Goal: Task Accomplishment & Management: Manage account settings

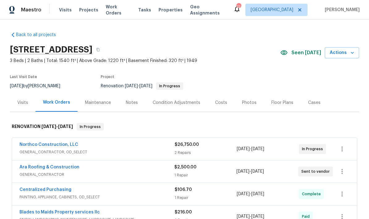
click at [28, 103] on div "Visits" at bounding box center [22, 103] width 11 height 6
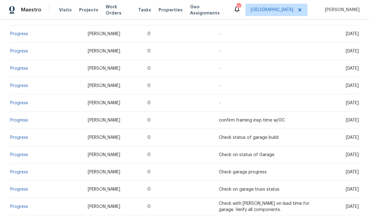
scroll to position [283, 0]
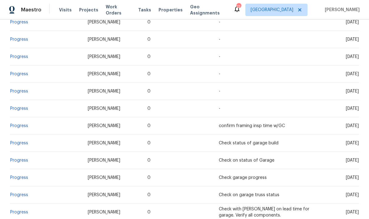
click at [23, 126] on link "Progress" at bounding box center [19, 126] width 18 height 4
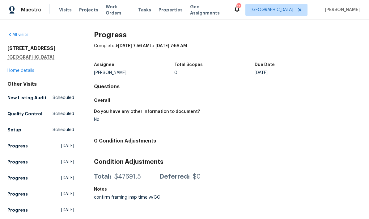
scroll to position [-1, 0]
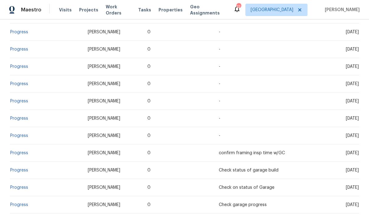
scroll to position [244, 0]
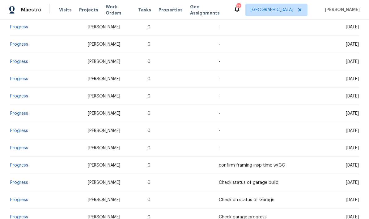
click at [23, 112] on link "Progress" at bounding box center [19, 114] width 18 height 4
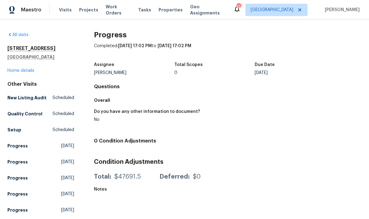
scroll to position [-1, 0]
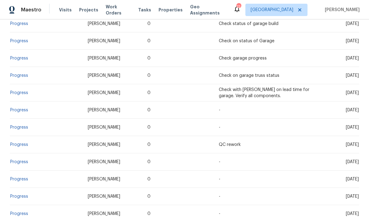
scroll to position [418, 0]
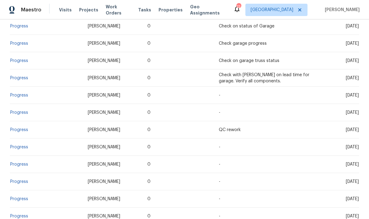
click at [18, 94] on link "Progress" at bounding box center [19, 95] width 18 height 4
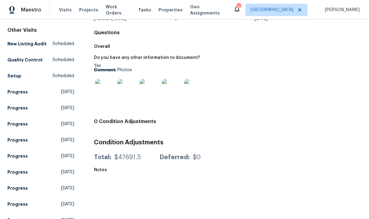
scroll to position [26, 0]
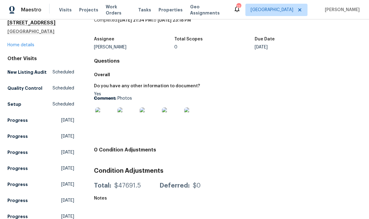
click at [107, 119] on img at bounding box center [105, 118] width 20 height 20
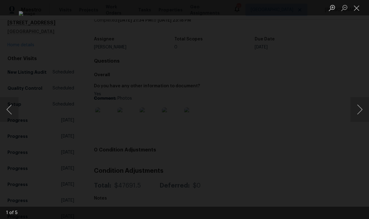
click at [360, 116] on button "Next image" at bounding box center [360, 109] width 19 height 25
click at [361, 114] on button "Next image" at bounding box center [360, 109] width 19 height 25
click at [360, 114] on button "Next image" at bounding box center [360, 109] width 19 height 25
click at [16, 111] on button "Previous image" at bounding box center [9, 109] width 19 height 25
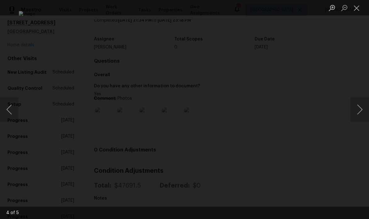
click at [351, 115] on button "Next image" at bounding box center [360, 109] width 19 height 25
click at [358, 113] on button "Next image" at bounding box center [360, 109] width 19 height 25
click at [361, 112] on button "Next image" at bounding box center [360, 109] width 19 height 25
click at [361, 113] on button "Next image" at bounding box center [360, 109] width 19 height 25
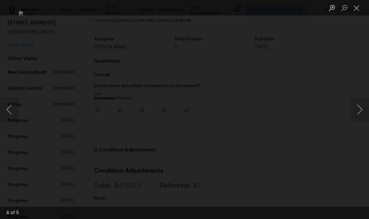
click at [361, 113] on button "Next image" at bounding box center [360, 109] width 19 height 25
click at [361, 112] on button "Next image" at bounding box center [360, 109] width 19 height 25
click at [12, 109] on button "Previous image" at bounding box center [9, 109] width 19 height 25
click at [357, 8] on button "Close lightbox" at bounding box center [357, 7] width 12 height 11
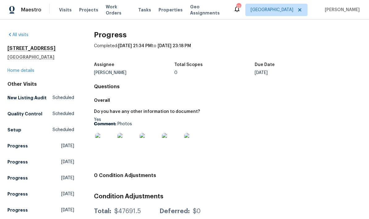
scroll to position [0, 0]
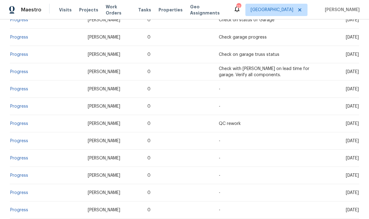
scroll to position [423, 0]
click at [20, 107] on link "Progress" at bounding box center [19, 107] width 18 height 4
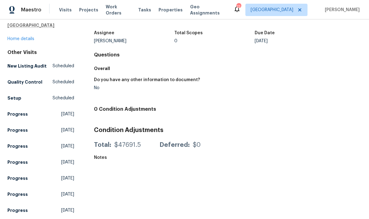
scroll to position [23, 0]
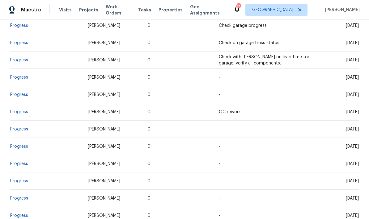
scroll to position [446, 0]
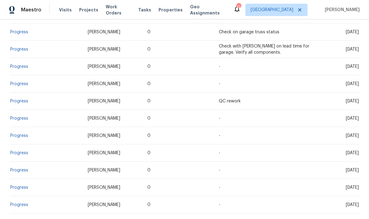
click at [17, 103] on link "Progress" at bounding box center [19, 101] width 18 height 4
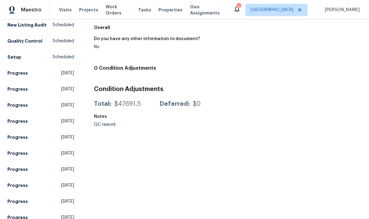
scroll to position [52, 0]
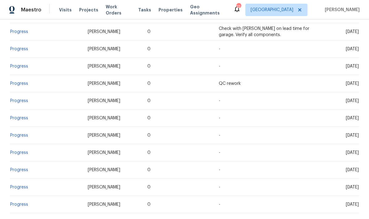
scroll to position [458, 0]
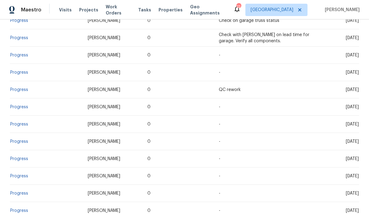
click at [23, 130] on td "Progress" at bounding box center [46, 124] width 73 height 17
click at [23, 124] on link "Progress" at bounding box center [19, 124] width 18 height 4
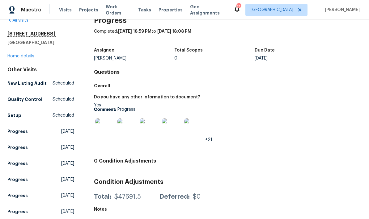
scroll to position [15, 0]
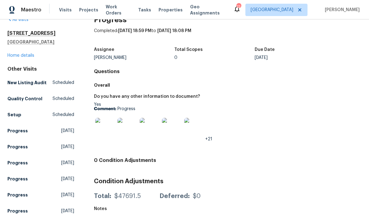
click at [108, 137] on img at bounding box center [105, 128] width 20 height 20
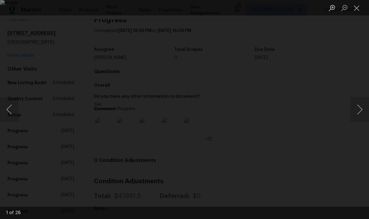
click at [357, 111] on button "Next image" at bounding box center [360, 109] width 19 height 25
click at [360, 111] on button "Next image" at bounding box center [360, 109] width 19 height 25
click at [358, 114] on button "Next image" at bounding box center [360, 109] width 19 height 25
click at [360, 111] on button "Next image" at bounding box center [360, 109] width 19 height 25
click at [360, 112] on button "Next image" at bounding box center [360, 109] width 19 height 25
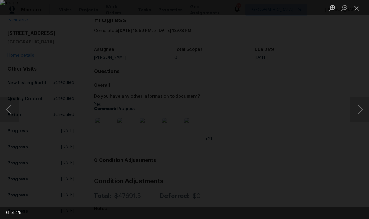
click at [360, 113] on button "Next image" at bounding box center [360, 109] width 19 height 25
click at [14, 111] on button "Previous image" at bounding box center [9, 109] width 19 height 25
click at [9, 109] on button "Previous image" at bounding box center [9, 109] width 19 height 25
click at [360, 113] on button "Next image" at bounding box center [360, 109] width 19 height 25
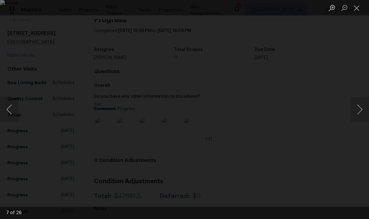
click at [359, 112] on button "Next image" at bounding box center [360, 109] width 19 height 25
click at [360, 111] on button "Next image" at bounding box center [360, 109] width 19 height 25
click at [359, 112] on button "Next image" at bounding box center [360, 109] width 19 height 25
click at [360, 112] on button "Next image" at bounding box center [360, 109] width 19 height 25
click at [12, 106] on button "Previous image" at bounding box center [9, 109] width 19 height 25
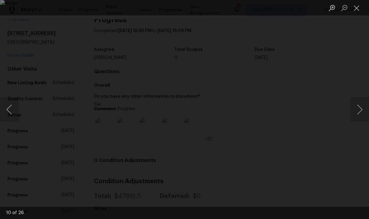
click at [359, 112] on button "Next image" at bounding box center [360, 109] width 19 height 25
click at [360, 109] on button "Next image" at bounding box center [360, 109] width 19 height 25
click at [360, 113] on button "Next image" at bounding box center [360, 109] width 19 height 25
click at [360, 112] on button "Next image" at bounding box center [360, 109] width 19 height 25
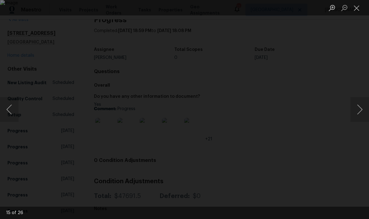
click at [361, 110] on button "Next image" at bounding box center [360, 109] width 19 height 25
click at [360, 112] on button "Next image" at bounding box center [360, 109] width 19 height 25
click at [359, 112] on button "Next image" at bounding box center [360, 109] width 19 height 25
click at [13, 104] on button "Previous image" at bounding box center [9, 109] width 19 height 25
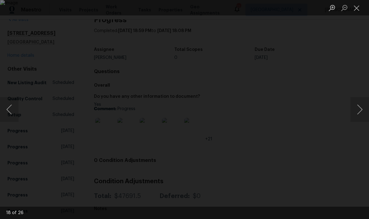
click at [361, 112] on button "Next image" at bounding box center [360, 109] width 19 height 25
click at [359, 113] on button "Next image" at bounding box center [360, 109] width 19 height 25
click at [360, 112] on button "Next image" at bounding box center [360, 109] width 19 height 25
click at [360, 113] on button "Next image" at bounding box center [360, 109] width 19 height 25
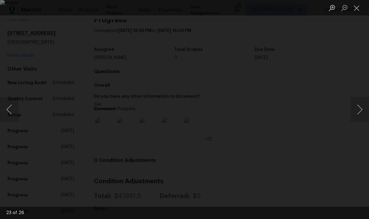
click at [360, 113] on button "Next image" at bounding box center [360, 109] width 19 height 25
click at [360, 112] on button "Next image" at bounding box center [360, 109] width 19 height 25
click at [10, 111] on button "Previous image" at bounding box center [9, 109] width 19 height 25
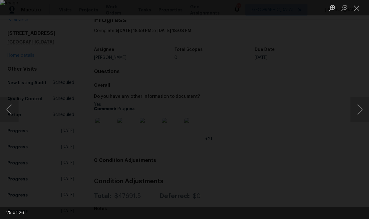
click at [358, 115] on button "Next image" at bounding box center [360, 109] width 19 height 25
click at [11, 107] on button "Previous image" at bounding box center [9, 109] width 19 height 25
click at [360, 113] on button "Next image" at bounding box center [360, 109] width 19 height 25
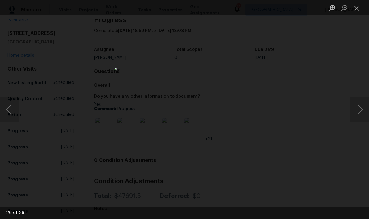
click at [360, 113] on button "Next image" at bounding box center [360, 109] width 19 height 25
click at [359, 115] on button "Next image" at bounding box center [360, 109] width 19 height 25
click at [359, 114] on button "Next image" at bounding box center [360, 109] width 19 height 25
click at [359, 115] on button "Next image" at bounding box center [360, 109] width 19 height 25
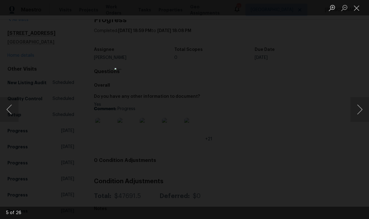
click at [360, 7] on button "Close lightbox" at bounding box center [357, 7] width 12 height 11
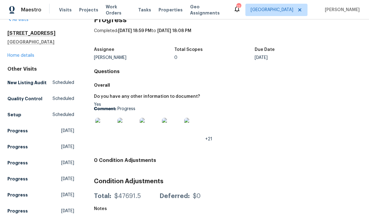
click at [32, 55] on link "Home details" at bounding box center [20, 55] width 27 height 4
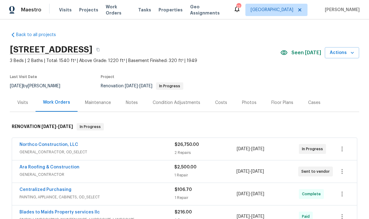
click at [358, 50] on button "Actions" at bounding box center [342, 52] width 34 height 11
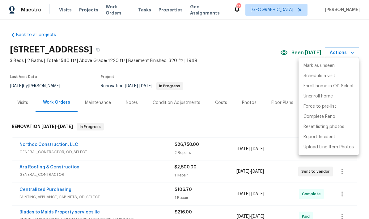
click at [272, 130] on div at bounding box center [184, 109] width 369 height 219
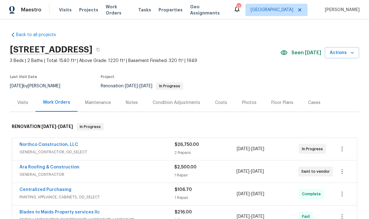
click at [354, 50] on icon "button" at bounding box center [352, 53] width 6 height 6
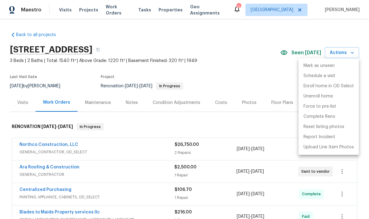
click at [196, 121] on div at bounding box center [184, 109] width 369 height 219
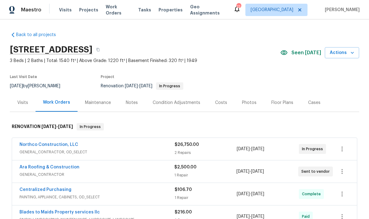
click at [134, 104] on div "Notes" at bounding box center [132, 103] width 12 height 6
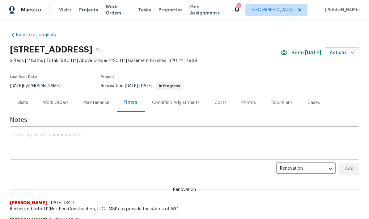
click at [184, 142] on textarea at bounding box center [185, 144] width 342 height 22
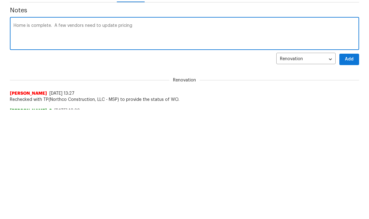
click at [49, 133] on textarea "Home is complete. A few vendors need to update pricing" at bounding box center [185, 144] width 342 height 22
click at [84, 133] on textarea "Home is complete with exception on waiting for electric service provider to sch…" at bounding box center [185, 144] width 342 height 22
click at [89, 133] on textarea "Home is complete with exception on waiting for electric service provider to sch…" at bounding box center [185, 144] width 342 height 22
click at [210, 133] on textarea "Home is complete with exception of waiting for electric service provider to sch…" at bounding box center [185, 144] width 342 height 22
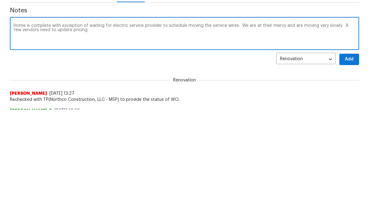
click at [346, 128] on div "Home is complete with exception of waiting for electric service provider to sch…" at bounding box center [184, 144] width 349 height 32
click at [85, 133] on textarea "Home is complete with exception of waiting for electric service provider to sch…" at bounding box center [185, 144] width 342 height 22
type textarea "Home is complete with exception of waiting for electric service provider to sch…"
click at [351, 57] on span "Add" at bounding box center [349, 60] width 10 height 8
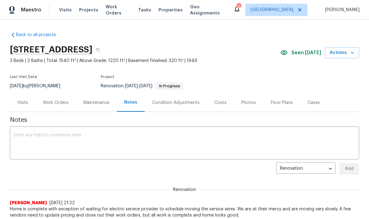
click at [349, 54] on span "Actions" at bounding box center [342, 53] width 24 height 8
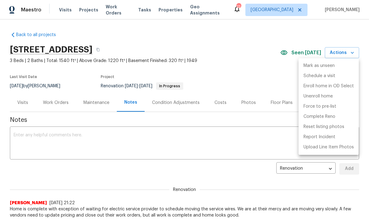
click at [64, 102] on div at bounding box center [184, 109] width 369 height 219
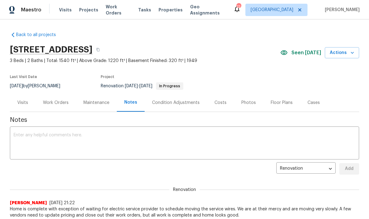
click at [51, 104] on div "Work Orders" at bounding box center [56, 103] width 26 height 6
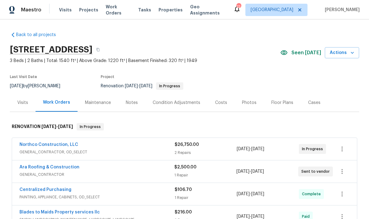
click at [213, 108] on div "Costs" at bounding box center [221, 103] width 27 height 18
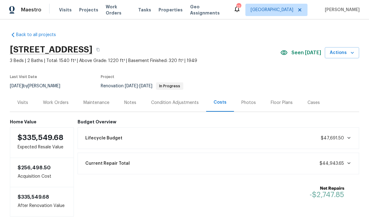
click at [347, 87] on section "5749 27th Ave S, Minneapolis, MN 55417 3 Beds | 2 Baths | Total: 1540 ft² | Abo…" at bounding box center [184, 68] width 349 height 52
click at [345, 54] on span "Actions" at bounding box center [342, 53] width 24 height 8
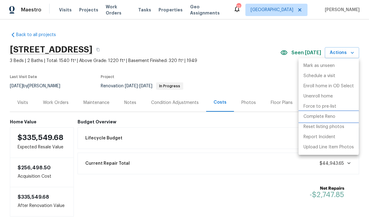
click at [328, 117] on p "Complete Reno" at bounding box center [320, 117] width 32 height 6
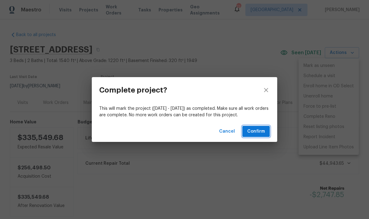
click at [260, 134] on span "Confirm" at bounding box center [256, 132] width 18 height 8
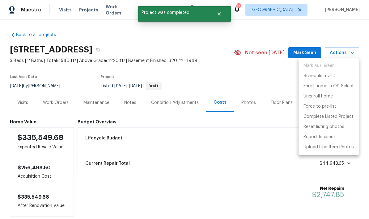
click at [53, 104] on div at bounding box center [184, 109] width 369 height 219
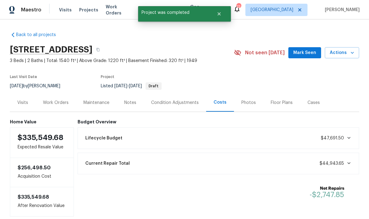
click at [57, 107] on div "Work Orders" at bounding box center [56, 103] width 40 height 18
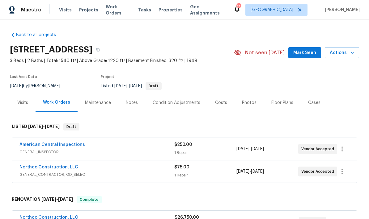
scroll to position [0, 0]
